Goal: Navigation & Orientation: Find specific page/section

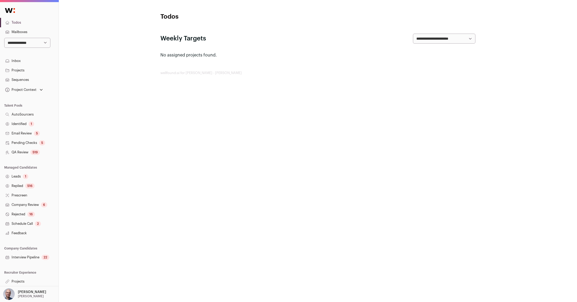
scroll to position [0, 0]
click at [23, 40] on select "**********" at bounding box center [27, 43] width 46 height 10
click at [16, 21] on link "Todos" at bounding box center [29, 22] width 59 height 9
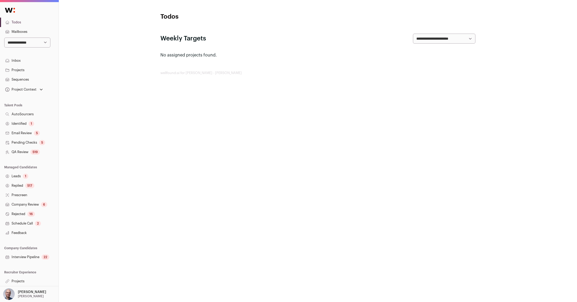
click at [24, 280] on link "Projects" at bounding box center [29, 280] width 59 height 9
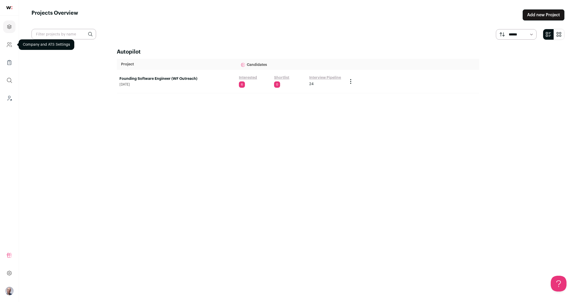
click at [8, 45] on icon "Company and ATS Settings" at bounding box center [9, 44] width 6 height 6
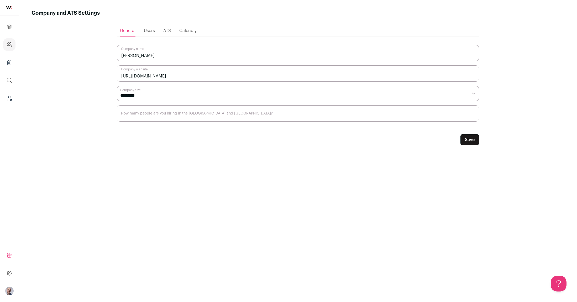
click at [12, 7] on img at bounding box center [9, 7] width 6 height 3
